Goal: Communication & Community: Answer question/provide support

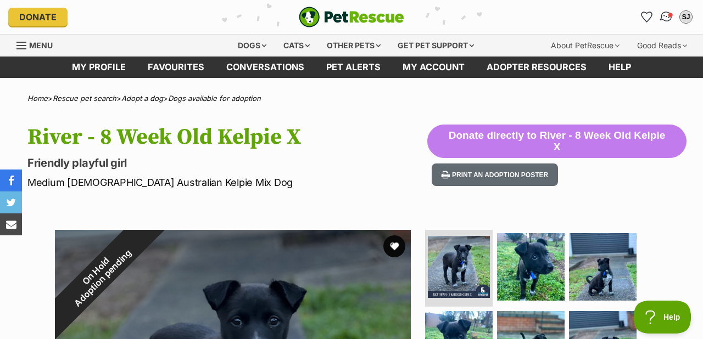
click at [664, 16] on img "Conversations" at bounding box center [666, 17] width 15 height 14
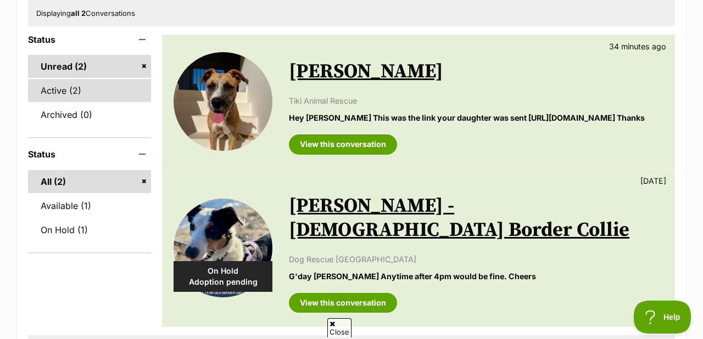
click at [57, 88] on link "Active (2)" at bounding box center [89, 90] width 123 height 23
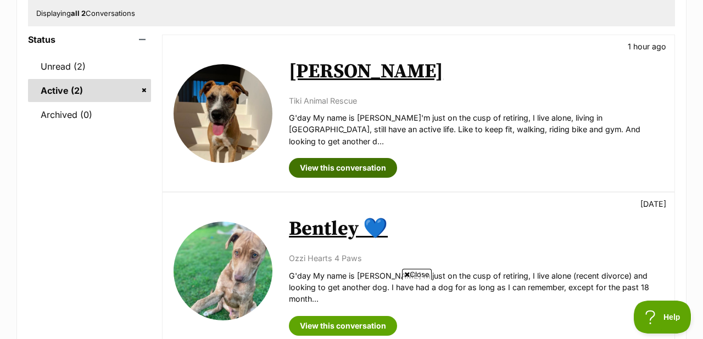
click at [320, 158] on link "View this conversation" at bounding box center [343, 168] width 108 height 20
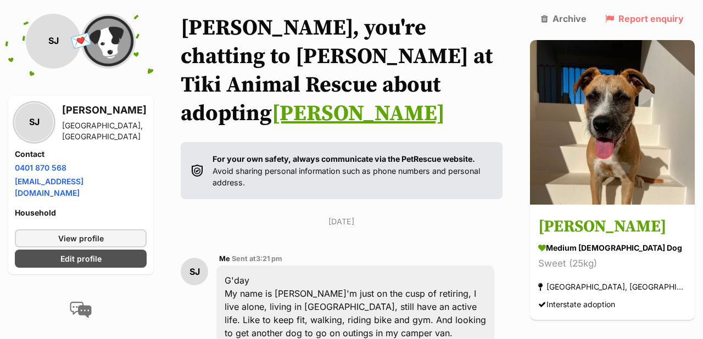
scroll to position [76, 0]
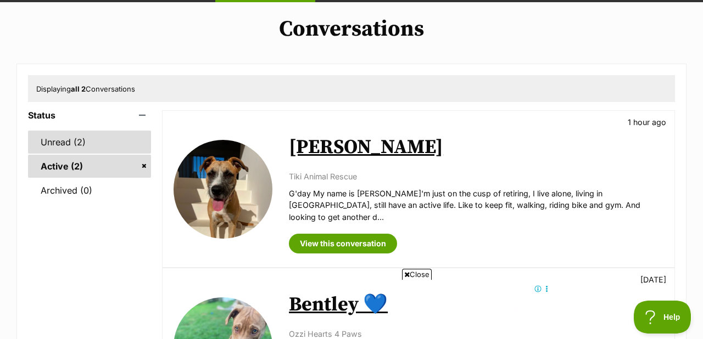
click at [60, 141] on link "Unread (2)" at bounding box center [89, 142] width 123 height 23
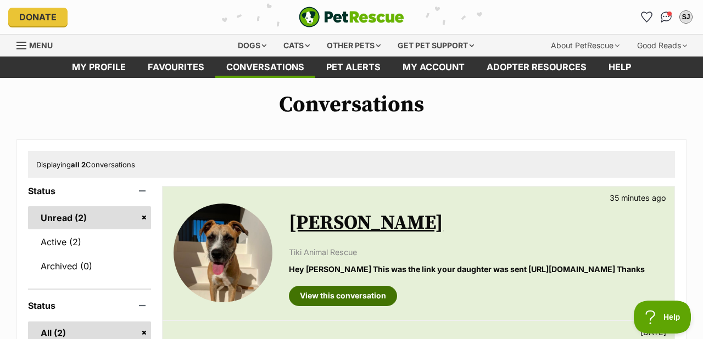
click at [342, 306] on link "View this conversation" at bounding box center [343, 296] width 108 height 20
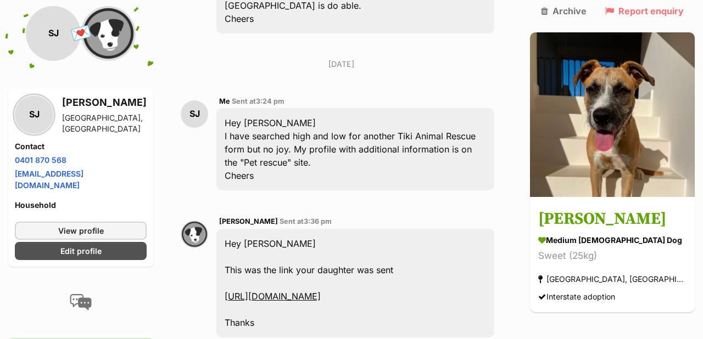
scroll to position [937, 0]
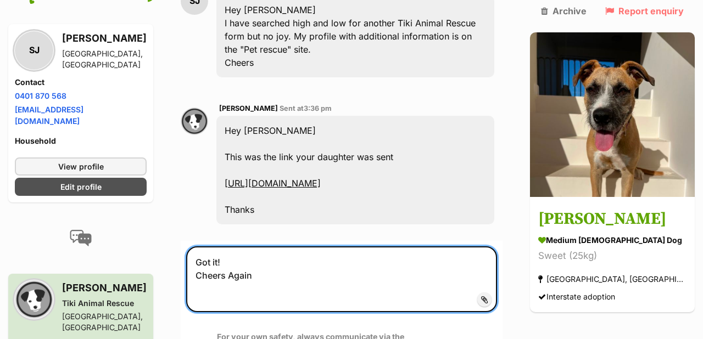
scroll to position [1089, 0]
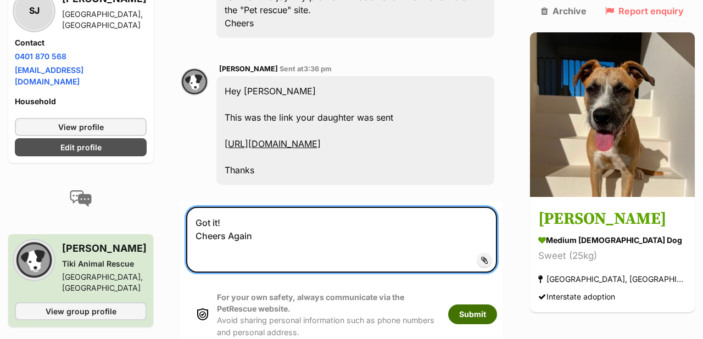
type textarea "Got it! Cheers Again"
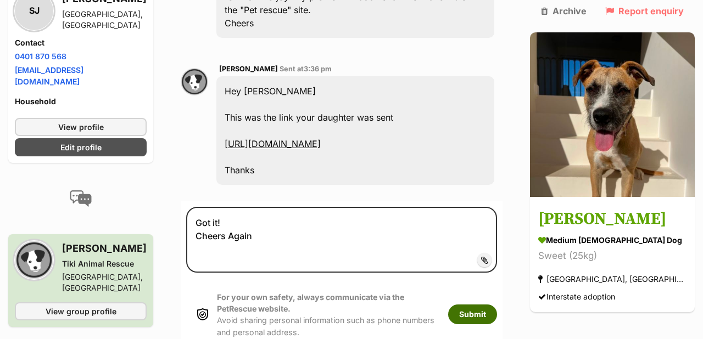
click at [497, 305] on button "Submit" at bounding box center [472, 315] width 49 height 20
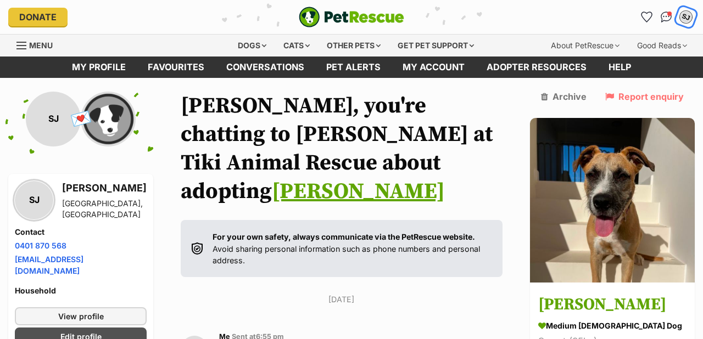
click at [687, 13] on div "SJ" at bounding box center [686, 17] width 14 height 14
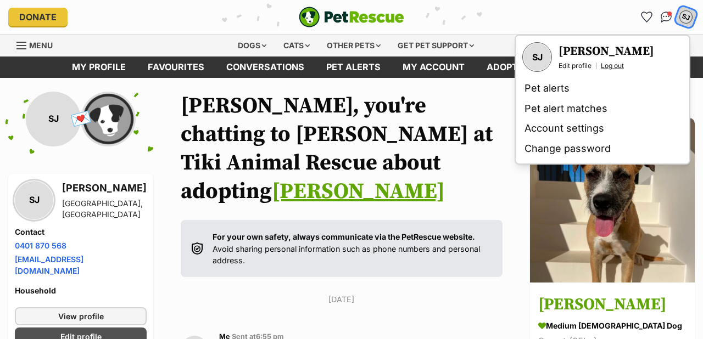
click at [612, 64] on link "Log out" at bounding box center [612, 66] width 23 height 9
